Goal: Task Accomplishment & Management: Manage account settings

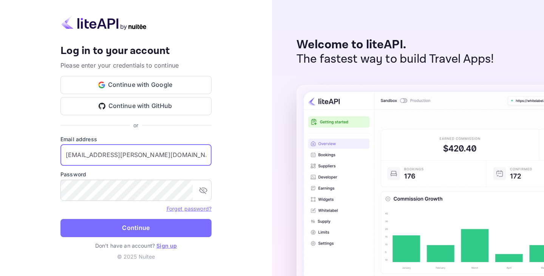
drag, startPoint x: 0, startPoint y: 0, endPoint x: 105, endPoint y: 156, distance: 188.5
click at [105, 156] on input "[EMAIL_ADDRESS][PERSON_NAME][DOMAIN_NAME]" at bounding box center [135, 155] width 151 height 21
type input "[EMAIL_ADDRESS][DOMAIN_NAME]"
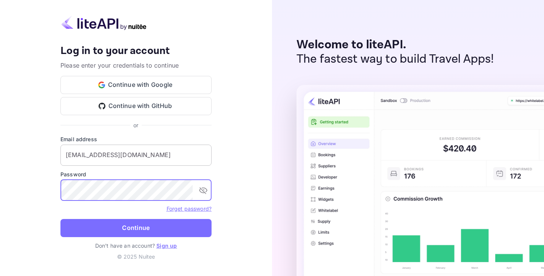
click at [60, 219] on button "Continue" at bounding box center [135, 228] width 151 height 18
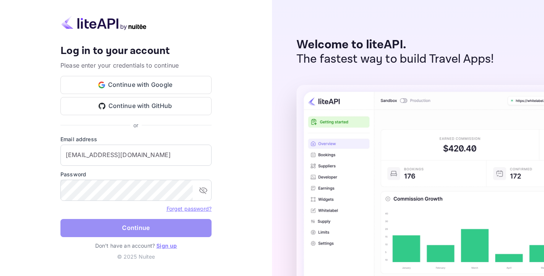
click at [91, 231] on button "Continue" at bounding box center [135, 228] width 151 height 18
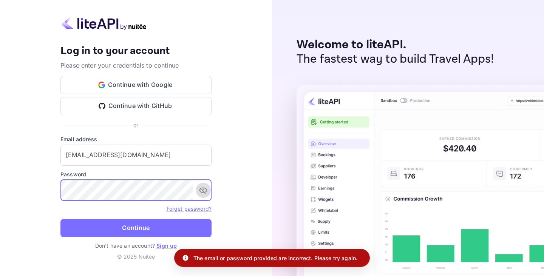
click at [202, 190] on icon "toggle password visibility" at bounding box center [203, 190] width 8 height 7
click at [60, 219] on button "Continue" at bounding box center [135, 228] width 151 height 18
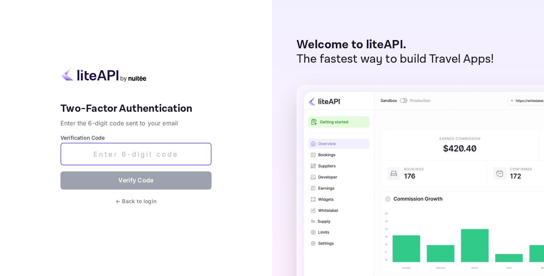
click at [151, 144] on input "text" at bounding box center [135, 154] width 151 height 22
paste input "383208"
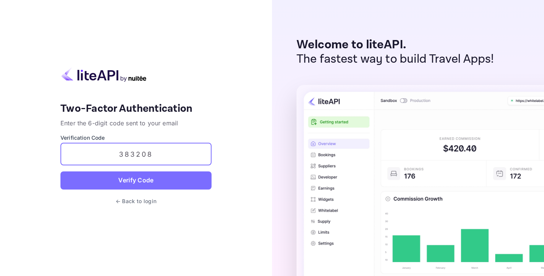
click at [151, 144] on input "383208" at bounding box center [135, 154] width 151 height 22
type input "383208"
click at [60, 171] on button "Verify Code" at bounding box center [135, 180] width 151 height 18
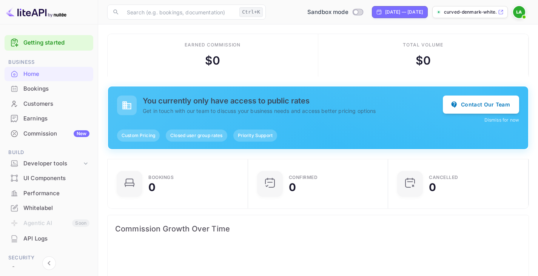
scroll to position [117, 130]
click at [28, 210] on div "Whitelabel" at bounding box center [56, 208] width 66 height 9
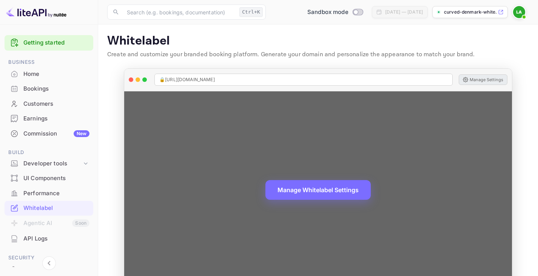
click at [480, 76] on button "Manage Settings" at bounding box center [483, 79] width 49 height 11
